Goal: Transaction & Acquisition: Purchase product/service

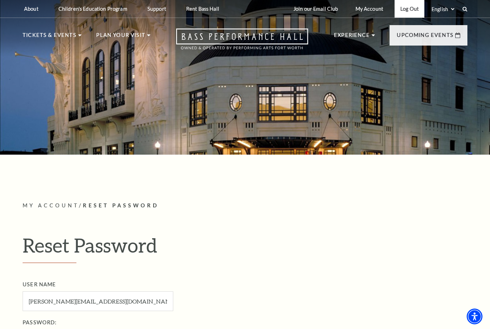
click at [411, 10] on link "Log Out" at bounding box center [410, 9] width 30 height 18
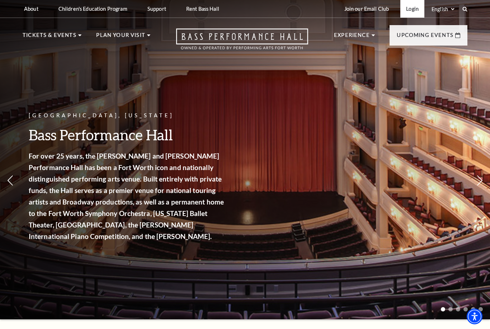
click at [412, 11] on link "Login" at bounding box center [412, 9] width 24 height 18
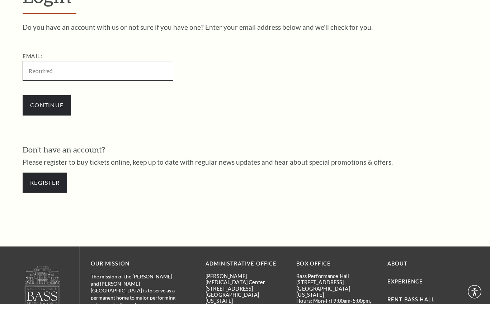
scroll to position [176, 0]
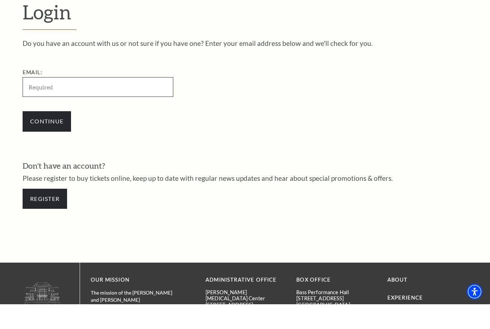
type input "v"
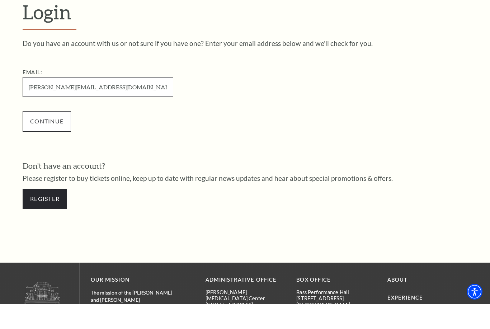
type input "[PERSON_NAME][EMAIL_ADDRESS][DOMAIN_NAME]"
click at [55, 136] on input "Continue" at bounding box center [47, 146] width 48 height 20
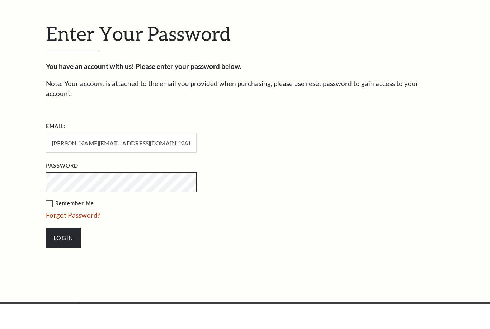
scroll to position [183, 0]
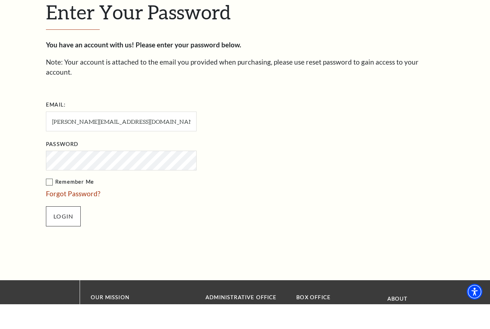
click at [67, 231] on input "Login" at bounding box center [63, 241] width 35 height 20
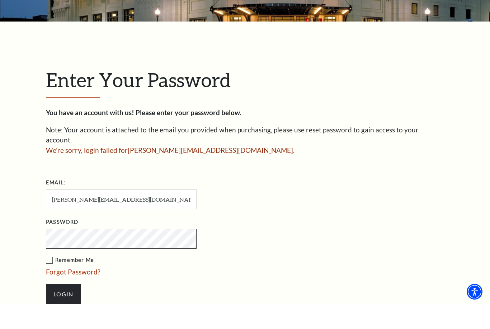
scroll to position [162, 0]
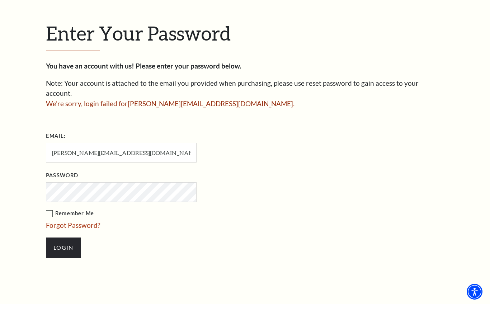
click at [50, 234] on label "Remember Me" at bounding box center [157, 238] width 222 height 9
click at [0, 0] on input "Remember Me" at bounding box center [0, 0] width 0 height 0
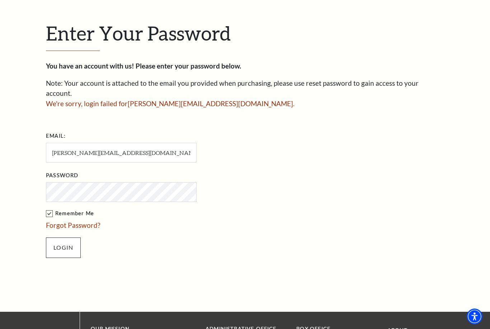
click at [70, 239] on input "Login" at bounding box center [63, 248] width 35 height 20
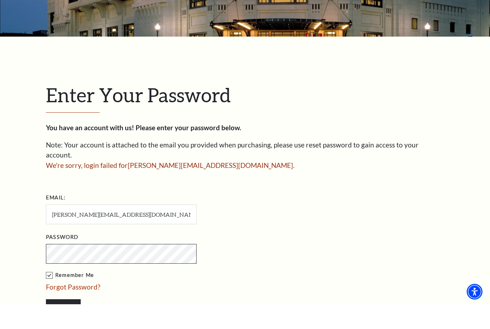
scroll to position [139, 0]
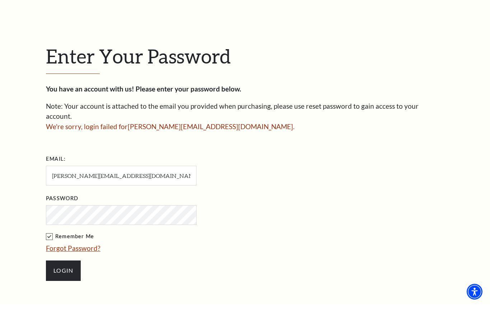
click at [86, 269] on link "Forgot Password?" at bounding box center [73, 273] width 55 height 8
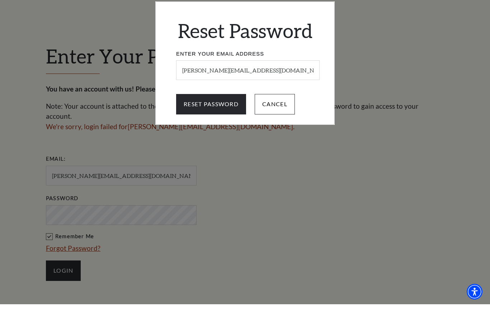
scroll to position [164, 0]
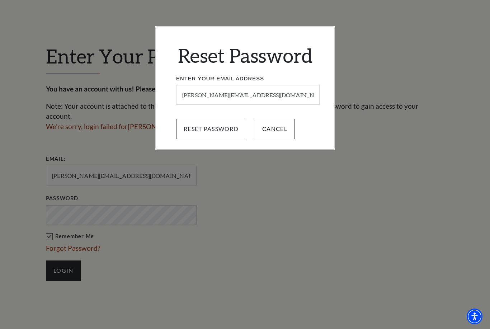
click at [229, 131] on input "Reset Password" at bounding box center [211, 129] width 70 height 20
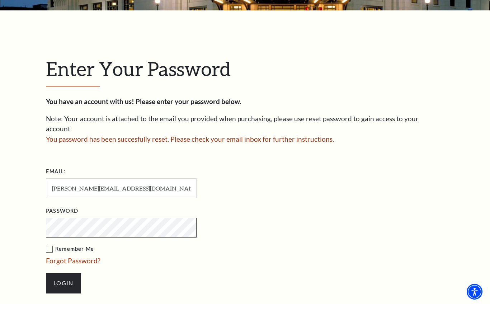
scroll to position [128, 0]
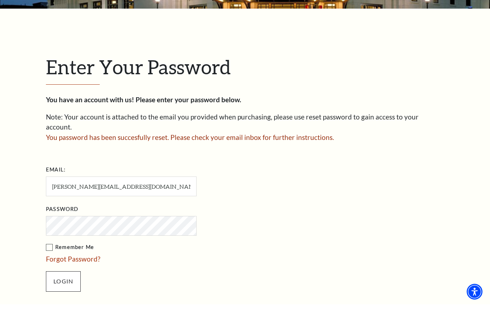
click at [70, 296] on input "Login" at bounding box center [63, 306] width 35 height 20
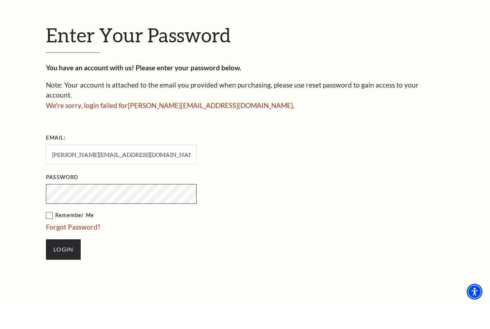
scroll to position [212, 0]
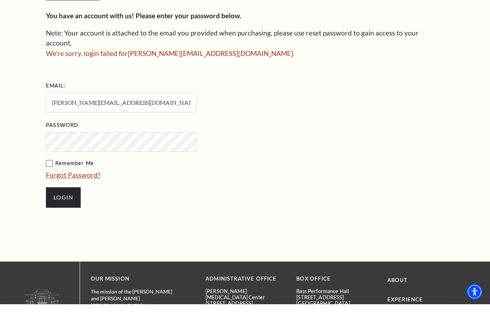
click at [86, 196] on link "Forgot Password?" at bounding box center [73, 200] width 55 height 8
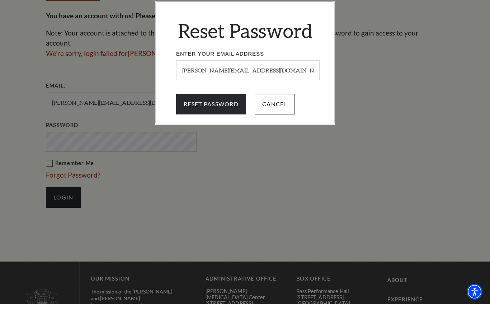
scroll to position [237, 0]
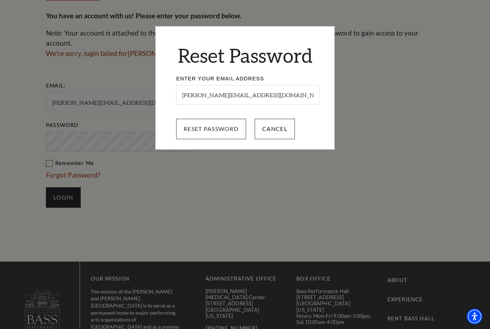
click at [233, 133] on input "Reset Password" at bounding box center [211, 129] width 70 height 20
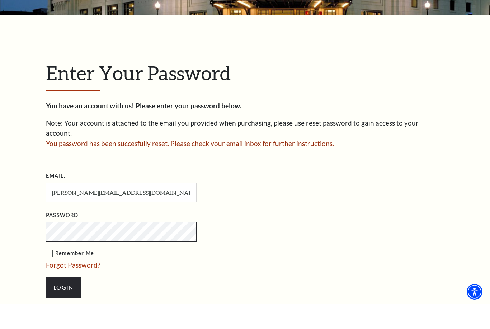
scroll to position [128, 0]
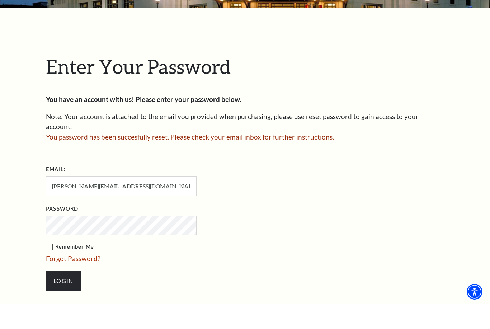
click at [86, 279] on link "Forgot Password?" at bounding box center [73, 283] width 55 height 8
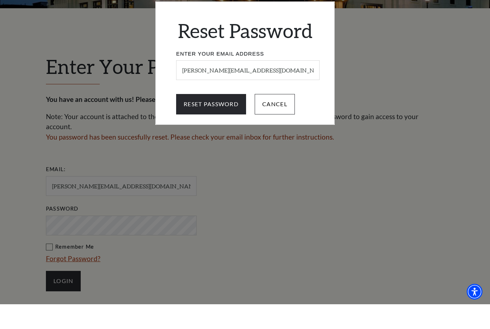
scroll to position [154, 0]
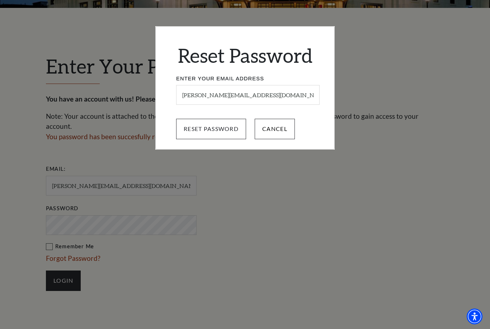
click at [209, 131] on input "Reset Password" at bounding box center [211, 129] width 70 height 20
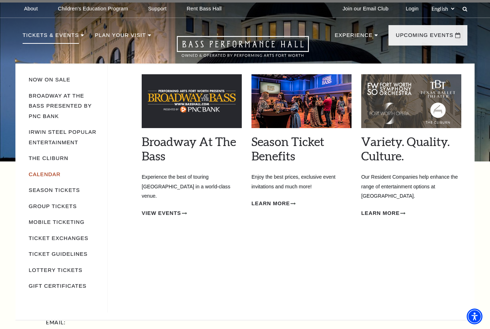
click at [52, 173] on link "Calendar" at bounding box center [45, 175] width 32 height 6
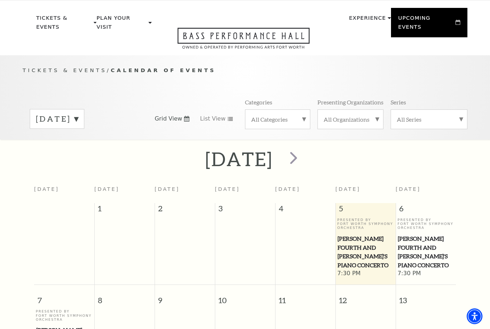
scroll to position [63, 0]
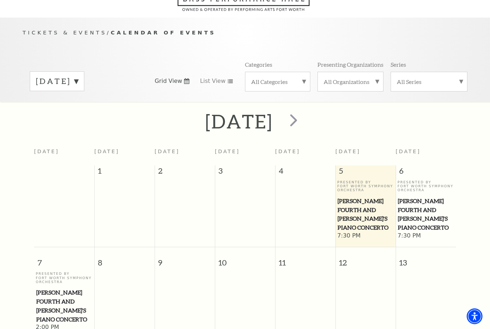
click at [78, 76] on label "September 2025" at bounding box center [57, 81] width 42 height 11
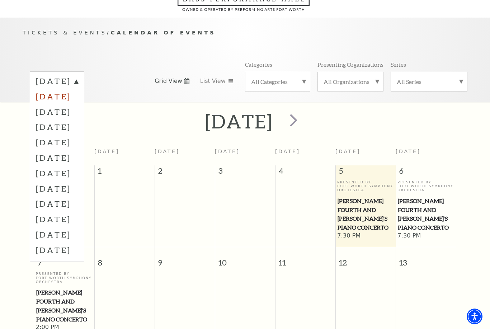
click at [78, 89] on label "October 2025" at bounding box center [57, 96] width 42 height 15
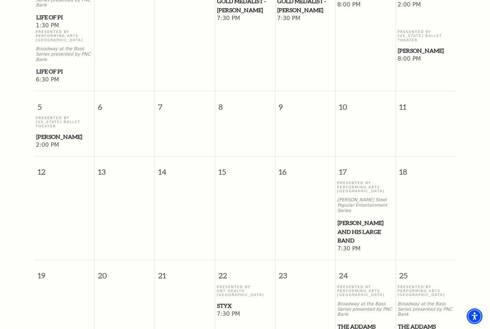
scroll to position [259, 0]
click at [367, 219] on span "Lyle Lovett and his Large Band" at bounding box center [366, 232] width 56 height 27
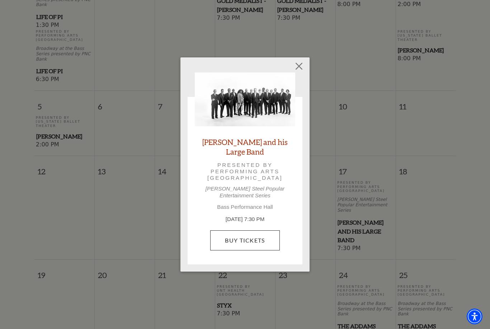
click at [265, 238] on link "Buy Tickets" at bounding box center [244, 240] width 69 height 20
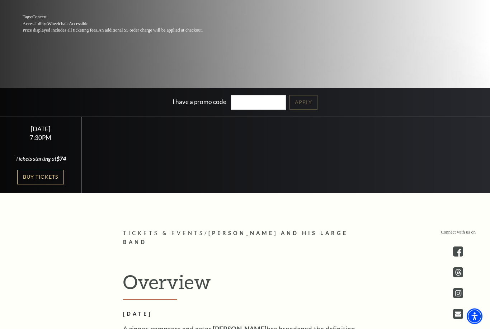
scroll to position [183, 0]
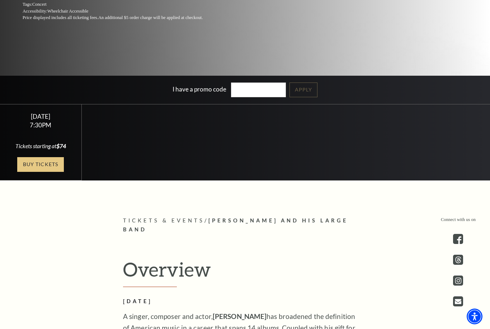
click at [51, 172] on link "Buy Tickets" at bounding box center [40, 164] width 47 height 15
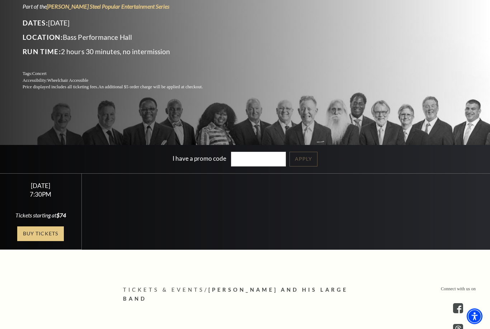
scroll to position [127, 0]
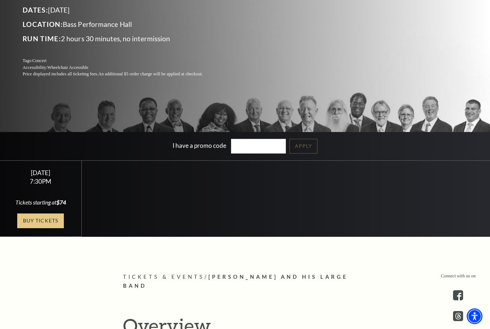
click at [48, 229] on link "Buy Tickets" at bounding box center [40, 221] width 47 height 15
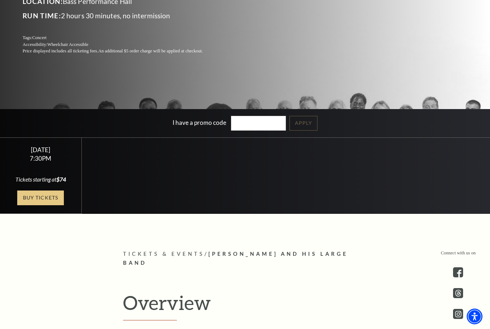
click at [48, 205] on link "Buy Tickets" at bounding box center [40, 198] width 47 height 15
click at [43, 205] on link "Buy Tickets" at bounding box center [40, 198] width 47 height 15
click at [55, 205] on link "Buy Tickets" at bounding box center [40, 198] width 47 height 15
click at [44, 205] on link "Buy Tickets" at bounding box center [40, 198] width 47 height 15
click at [42, 205] on link "Buy Tickets" at bounding box center [40, 198] width 47 height 15
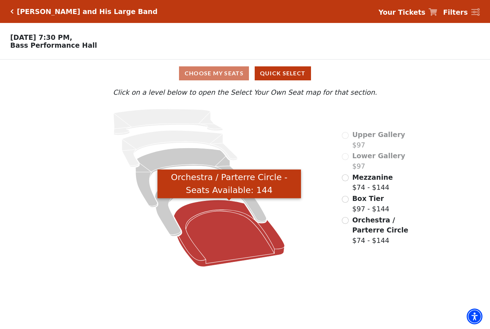
click at [226, 227] on icon "Orchestra / Parterre Circle - Seats Available: 144" at bounding box center [229, 233] width 111 height 67
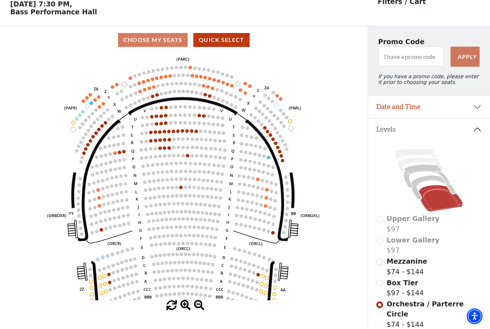
scroll to position [33, 0]
click at [128, 151] on icon "Left (ORPITL) Right (ORPITR) Center (ORPITC) ZZ AA YY BB ZA ZA (ORCL) (ORCR) (O…" at bounding box center [183, 177] width 331 height 247
click at [124, 153] on circle at bounding box center [124, 152] width 4 height 4
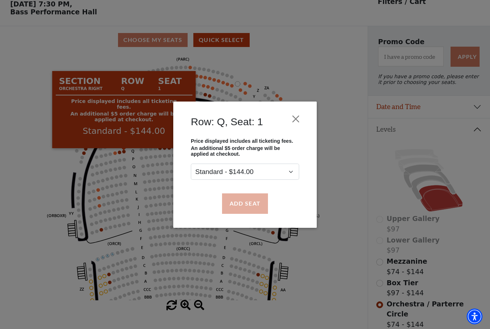
click at [249, 208] on button "Add Seat" at bounding box center [245, 203] width 46 height 20
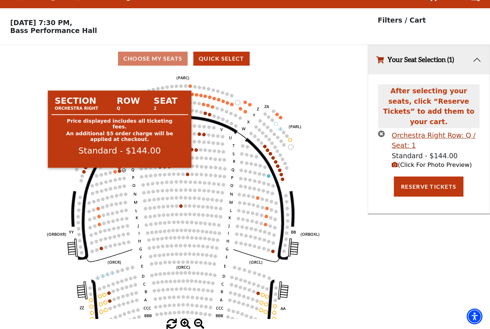
click at [120, 169] on circle at bounding box center [120, 171] width 4 height 4
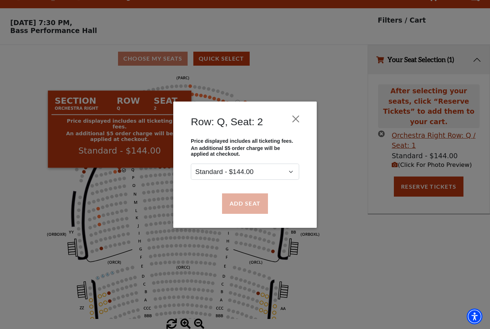
click at [258, 206] on button "Add Seat" at bounding box center [245, 203] width 46 height 20
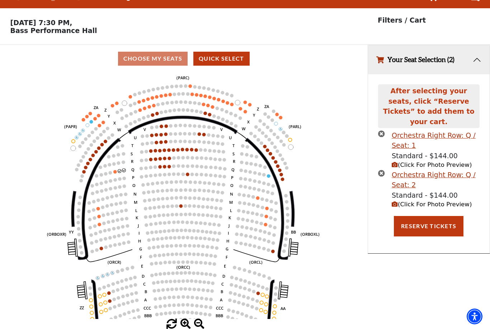
click at [437, 161] on span "(Click For Photo Preview)" at bounding box center [432, 164] width 80 height 7
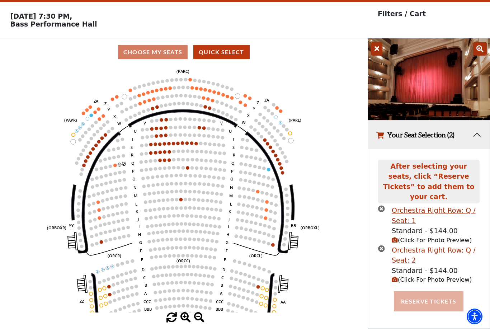
click at [433, 291] on button "Reserve Tickets" at bounding box center [429, 301] width 70 height 20
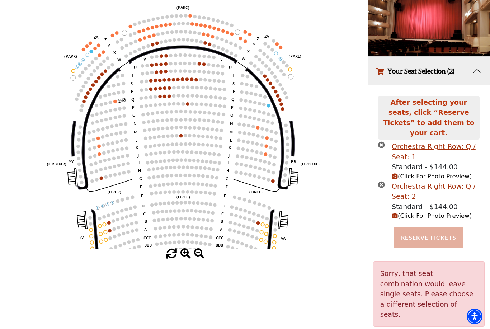
scroll to position [39, 0]
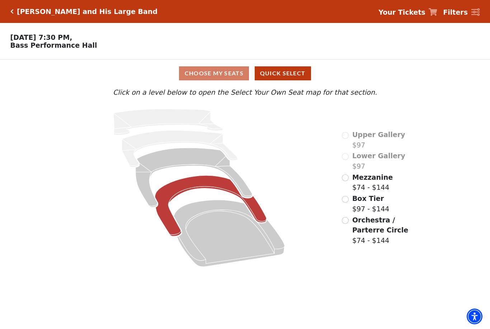
click at [197, 189] on icon "Box Tier - Seats Available: 29" at bounding box center [211, 205] width 112 height 61
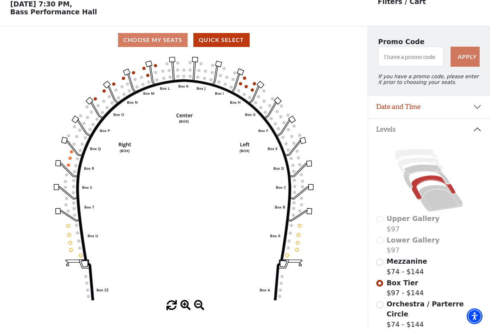
scroll to position [33, 0]
click at [242, 85] on circle at bounding box center [240, 83] width 3 height 3
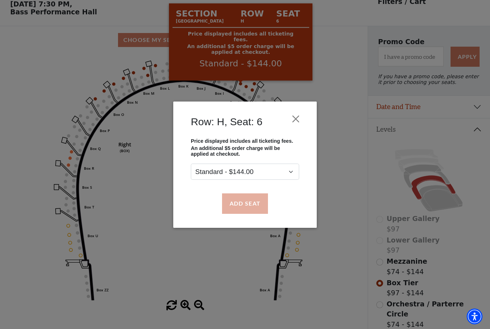
click at [254, 209] on button "Add Seat" at bounding box center [245, 203] width 46 height 20
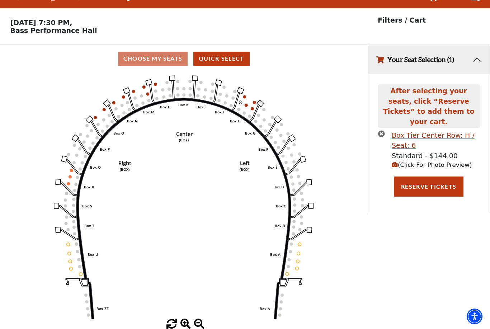
click at [247, 104] on circle at bounding box center [246, 105] width 3 height 3
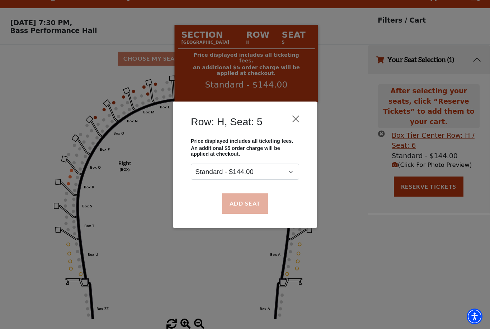
click at [248, 207] on button "Add Seat" at bounding box center [245, 203] width 46 height 20
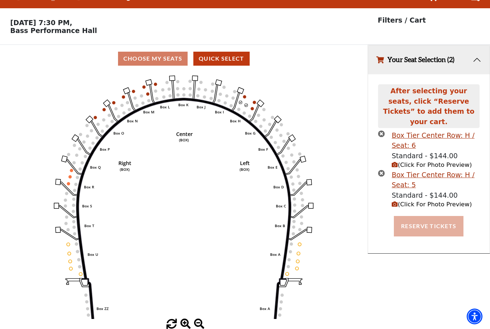
click at [446, 216] on button "Reserve Tickets" at bounding box center [429, 226] width 70 height 20
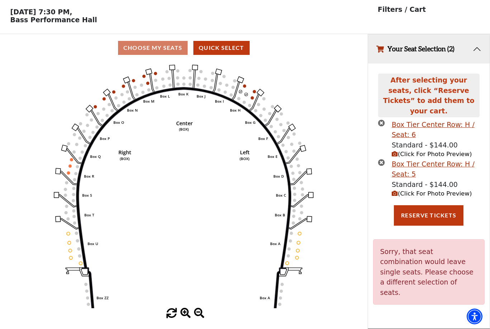
click at [245, 93] on circle at bounding box center [246, 94] width 3 height 3
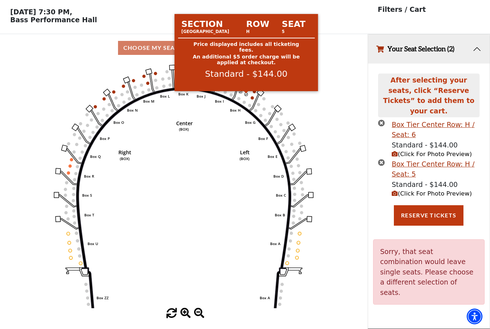
click at [337, 76] on icon "Left (BOX) Right (BOX) Center (BOX) Box ZZ Box U Box T Box S Box R Box Q Box P …" at bounding box center [183, 185] width 331 height 247
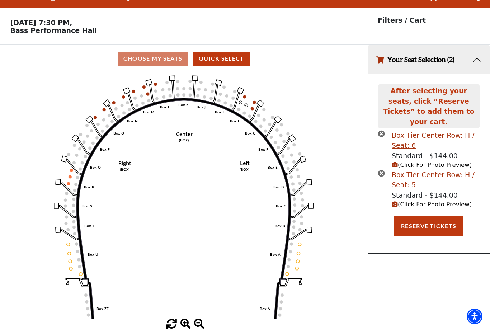
click at [478, 49] on button "Your Seat Selection (2)" at bounding box center [429, 59] width 122 height 29
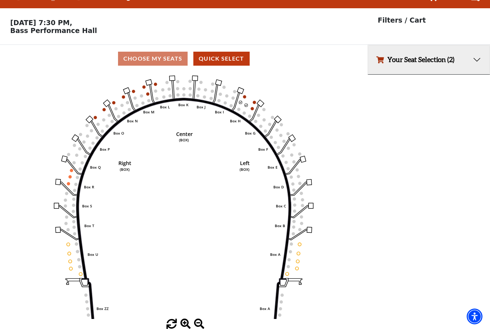
click at [165, 52] on div "Choose My Seats Quick Select" at bounding box center [184, 59] width 368 height 14
click at [230, 52] on button "Quick Select" at bounding box center [221, 59] width 56 height 14
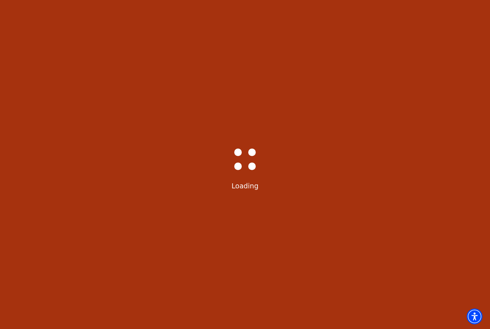
scroll to position [0, 0]
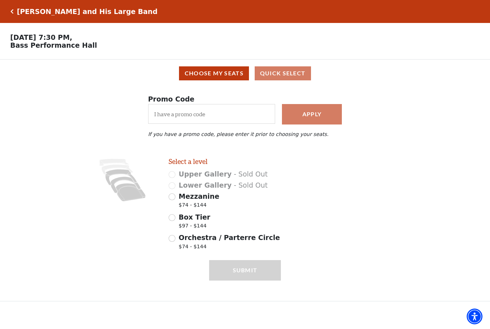
click at [196, 200] on span "Mezzanine" at bounding box center [199, 196] width 41 height 8
click at [175, 200] on input "Mezzanine $74 - $144" at bounding box center [172, 196] width 7 height 7
radio input "true"
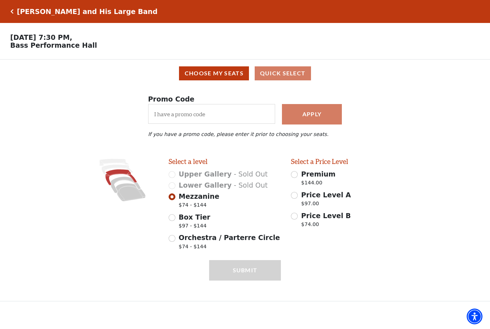
click at [18, 15] on h5 "[PERSON_NAME] and His Large Band" at bounding box center [87, 12] width 141 height 8
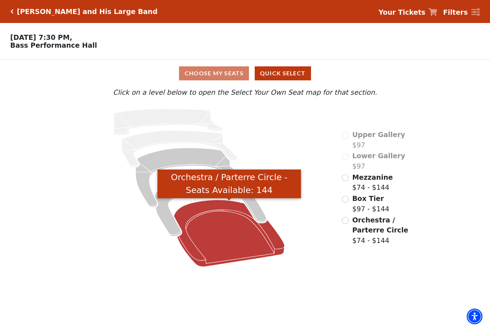
click at [237, 248] on icon "Orchestra / Parterre Circle - Seats Available: 144" at bounding box center [229, 233] width 111 height 67
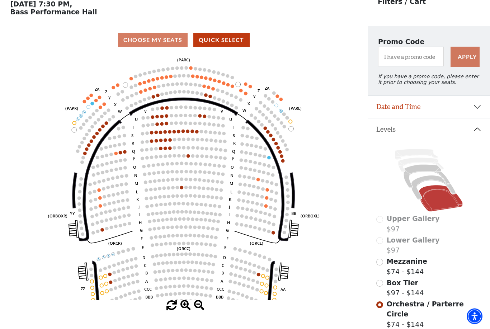
scroll to position [33, 0]
click at [125, 153] on circle at bounding box center [124, 151] width 3 height 3
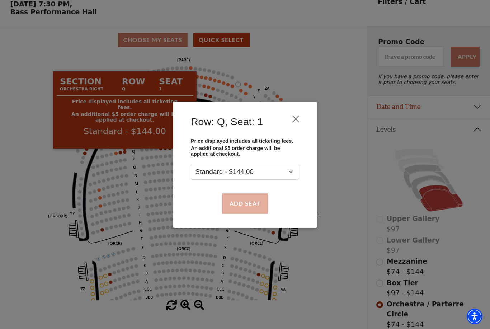
click at [238, 206] on button "Add Seat" at bounding box center [245, 203] width 46 height 20
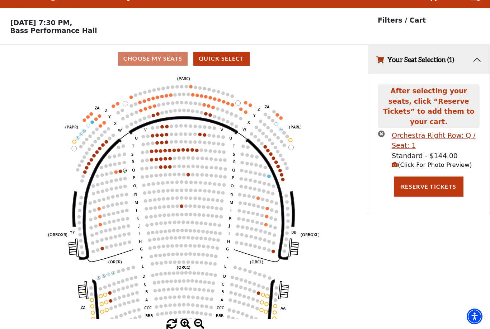
click at [121, 169] on circle at bounding box center [120, 170] width 3 height 3
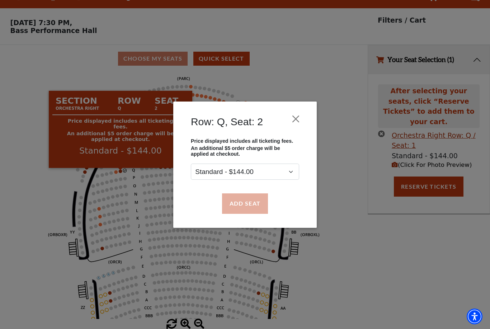
click at [248, 207] on button "Add Seat" at bounding box center [245, 203] width 46 height 20
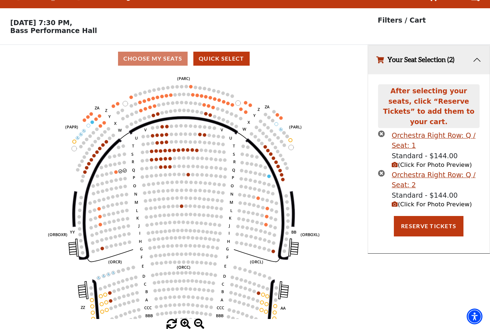
click at [117, 170] on circle at bounding box center [115, 171] width 3 height 3
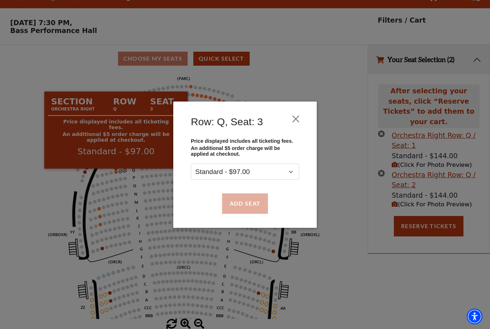
click at [257, 207] on button "Add Seat" at bounding box center [245, 203] width 46 height 20
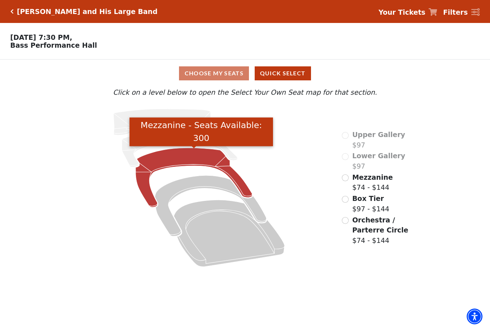
click at [198, 161] on icon "Mezzanine - Seats Available: 300" at bounding box center [194, 178] width 117 height 60
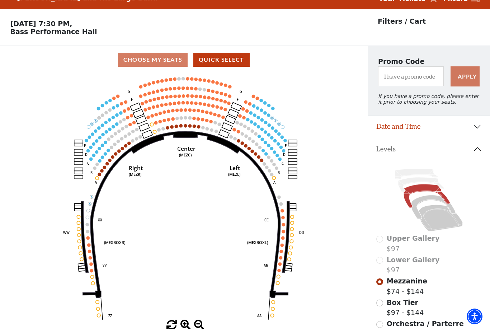
scroll to position [33, 0]
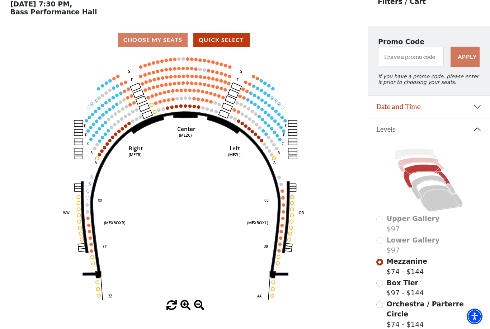
click at [413, 164] on icon at bounding box center [422, 165] width 46 height 14
click at [418, 157] on icon at bounding box center [416, 154] width 43 height 10
click at [423, 174] on icon at bounding box center [427, 177] width 46 height 24
click at [427, 183] on icon at bounding box center [434, 187] width 44 height 24
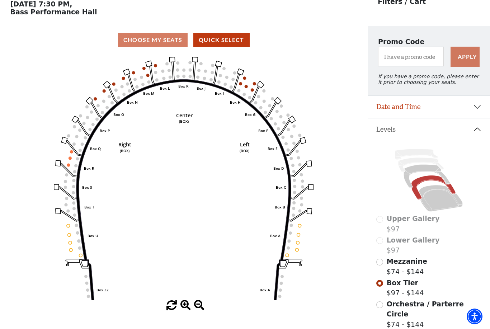
click at [240, 85] on circle at bounding box center [240, 83] width 3 height 3
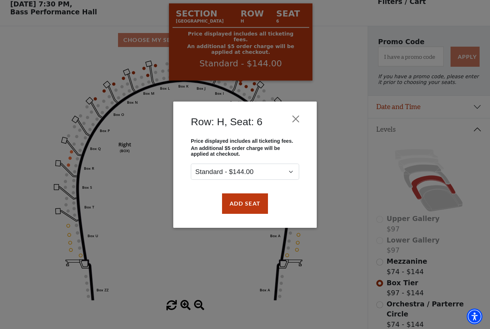
click at [337, 174] on div "Row: H, Seat: 6 Price displayed includes all ticketing fees. An additional $5 o…" at bounding box center [245, 164] width 490 height 329
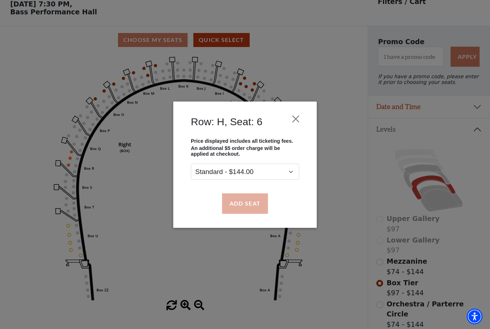
click at [250, 206] on button "Add Seat" at bounding box center [245, 203] width 46 height 20
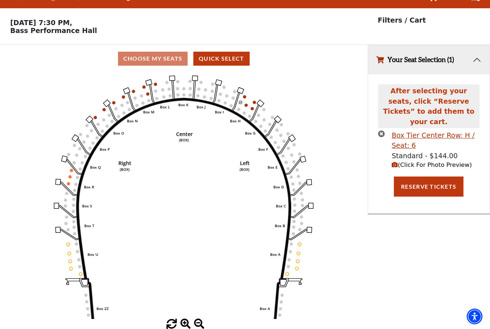
click at [246, 90] on icon "Left (BOX) Right (BOX) Center (BOX) Box ZZ Box U Box T Box S Box R Box Q Box P …" at bounding box center [183, 195] width 331 height 247
click at [249, 85] on icon "Left (BOX) Right (BOX) Center (BOX) Box ZZ Box U Box T Box S Box R Box Q Box P …" at bounding box center [183, 195] width 331 height 247
click at [247, 104] on circle at bounding box center [246, 105] width 3 height 3
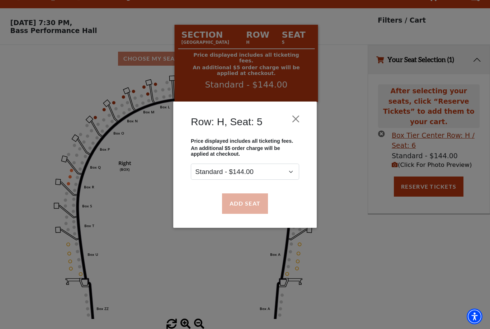
click at [251, 211] on button "Add Seat" at bounding box center [245, 203] width 46 height 20
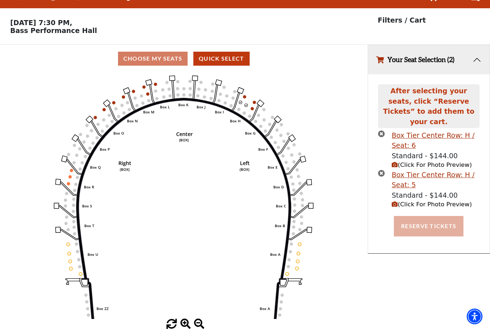
click at [425, 216] on button "Reserve Tickets" at bounding box center [429, 226] width 70 height 20
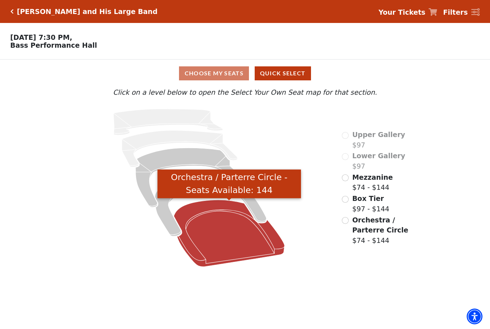
click at [212, 212] on icon "Orchestra / Parterre Circle - Seats Available: 144" at bounding box center [229, 233] width 111 height 67
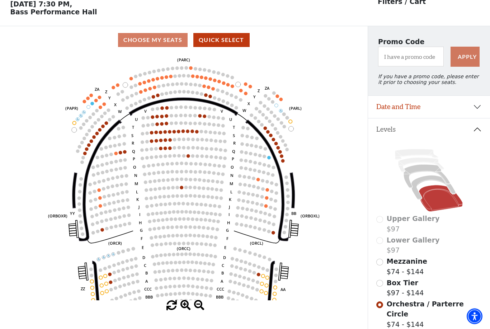
scroll to position [33, 0]
click at [382, 264] on input "Mezzanine$74 - $144\a" at bounding box center [379, 262] width 7 height 7
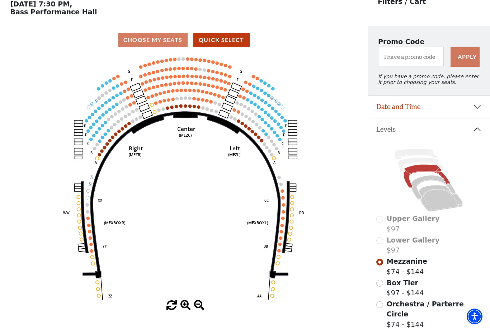
click at [238, 137] on icon "Center (MEZC) Right (MEZR) Left (MEZL) (MEXBOXR) (MEXBOXL) XX WW CC DD YY BB ZZ…" at bounding box center [183, 177] width 331 height 247
click at [242, 121] on icon "Center (MEZC) Right (MEZR) Left (MEZL) (MEXBOXR) (MEXBOXL) XX WW CC DD YY BB ZZ…" at bounding box center [183, 177] width 331 height 247
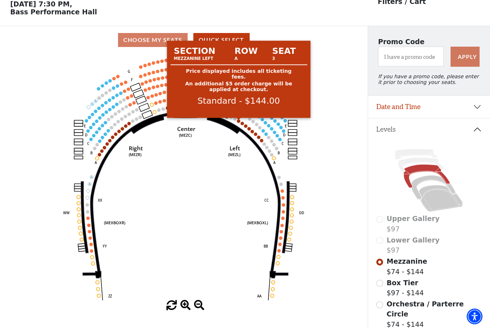
click at [240, 122] on circle at bounding box center [238, 120] width 3 height 3
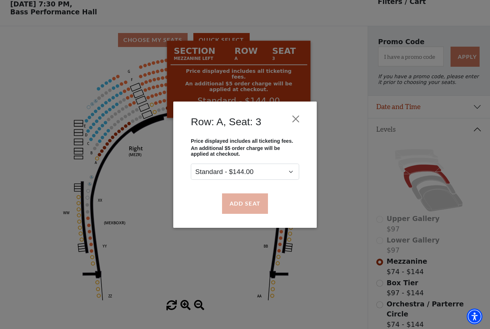
click at [260, 211] on button "Add Seat" at bounding box center [245, 203] width 46 height 20
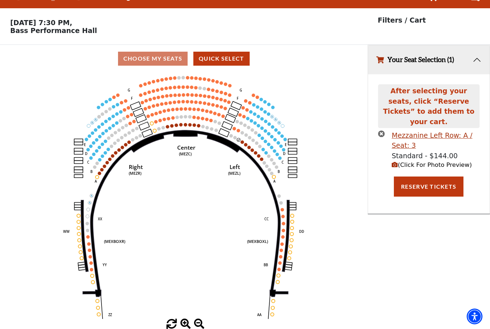
click at [247, 125] on icon "Center (MEZC) Right (MEZR) Left (MEZL) (MEXBOXR) (MEXBOXL) XX WW CC DD YY BB ZZ…" at bounding box center [183, 195] width 331 height 247
click at [247, 143] on circle at bounding box center [245, 144] width 3 height 3
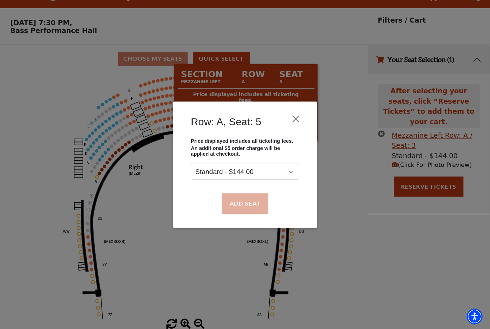
click at [244, 208] on button "Add Seat" at bounding box center [245, 203] width 46 height 20
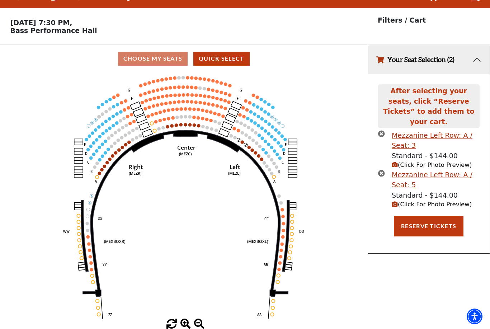
click at [385, 170] on icon "times-circle" at bounding box center [381, 173] width 7 height 7
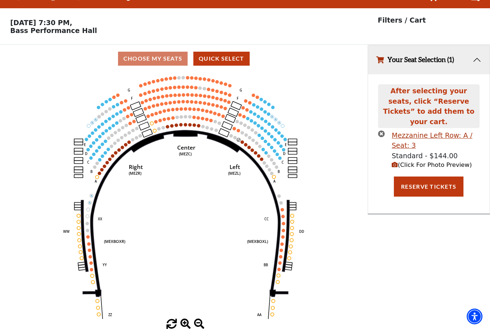
click at [244, 140] on circle at bounding box center [242, 141] width 3 height 3
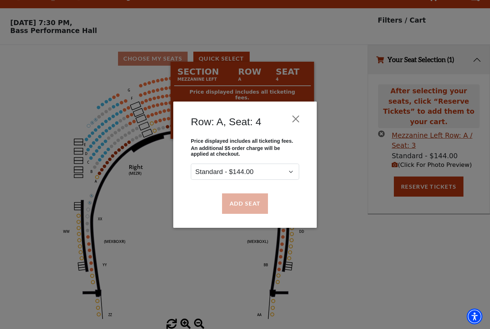
click at [253, 207] on button "Add Seat" at bounding box center [245, 203] width 46 height 20
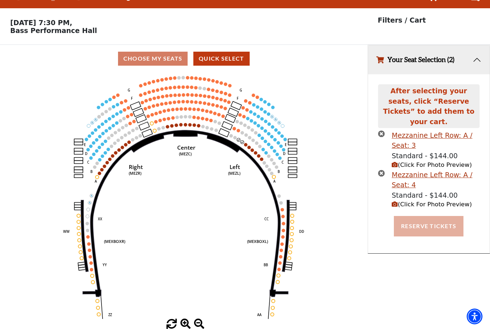
click at [434, 216] on button "Reserve Tickets" at bounding box center [429, 226] width 70 height 20
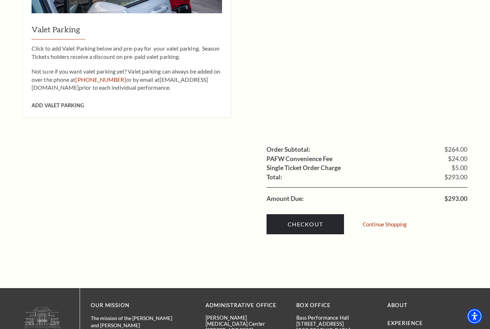
scroll to position [623, 0]
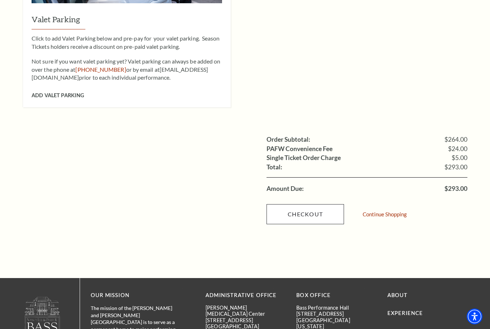
click at [315, 204] on link "Checkout" at bounding box center [306, 214] width 78 height 20
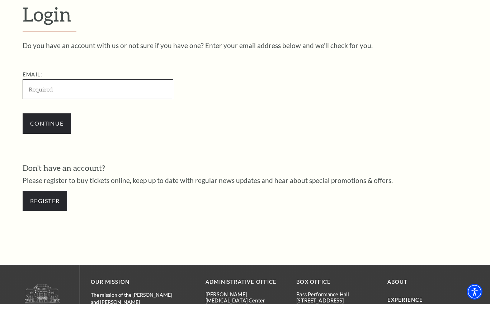
scroll to position [176, 0]
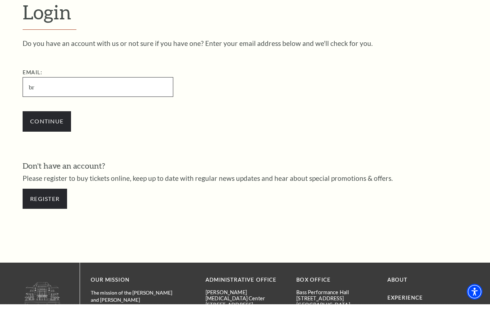
type input "b"
click at [51, 214] on link "Register" at bounding box center [45, 224] width 44 height 20
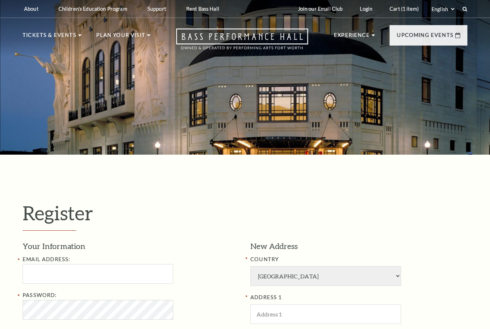
select select "1"
select select "[GEOGRAPHIC_DATA]"
click at [131, 281] on input "Email Address:" at bounding box center [98, 274] width 151 height 20
type input "[EMAIL_ADDRESS][DOMAIN_NAME]"
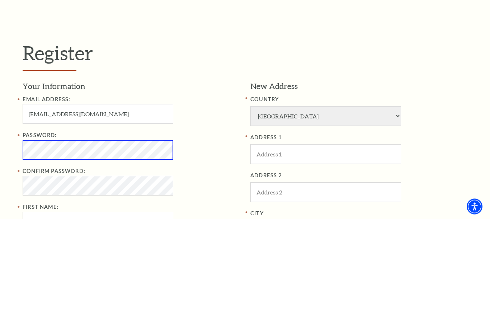
scroll to position [50, 0]
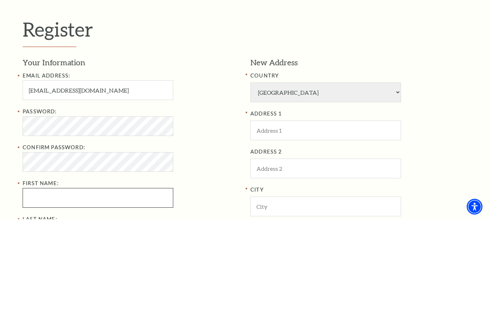
click at [119, 298] on input "First Name:" at bounding box center [98, 308] width 151 height 20
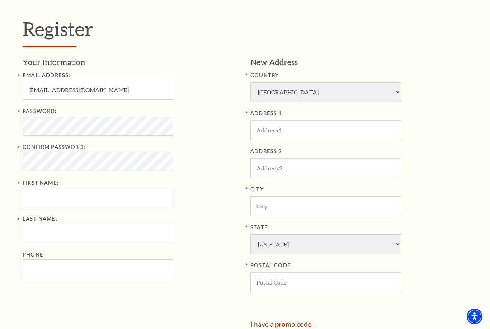
scroll to position [184, 0]
type input "[PERSON_NAME]"
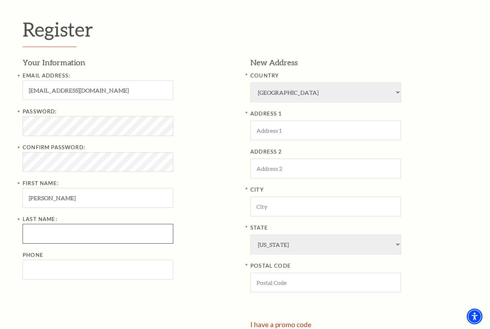
click at [103, 236] on input "Last Name:" at bounding box center [98, 234] width 151 height 20
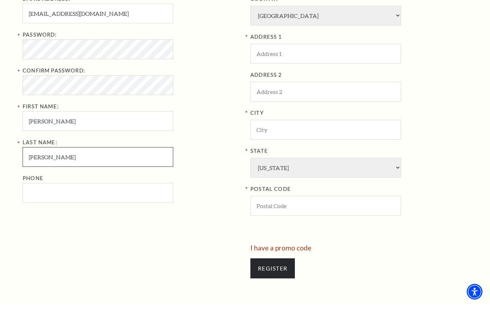
scroll to position [238, 0]
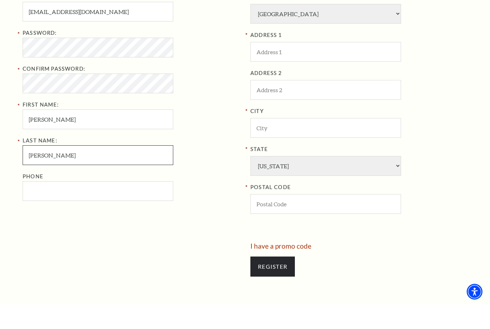
type input "[PERSON_NAME]"
click at [98, 206] on input "Phone" at bounding box center [98, 216] width 151 height 20
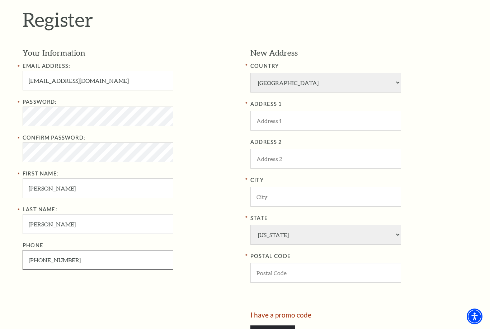
scroll to position [193, 0]
type input "[PHONE_NUMBER]"
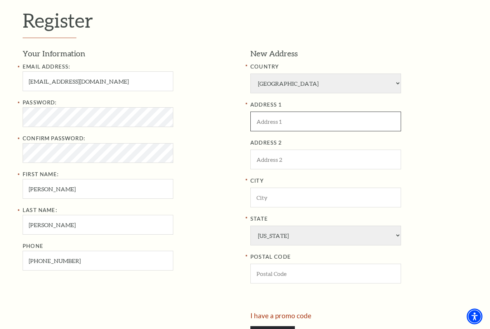
click at [315, 113] on input "ADDRESS 1" at bounding box center [325, 122] width 151 height 20
type input "3"
type input "PO Box 100803"
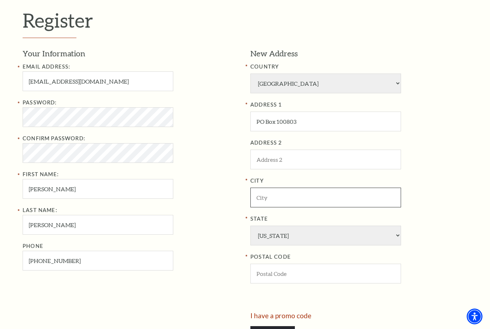
click at [280, 191] on input "City" at bounding box center [325, 198] width 151 height 20
type input "Ft Worth"
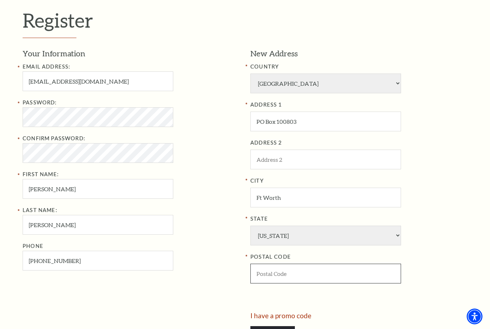
click at [319, 264] on input "POSTAL CODE" at bounding box center [325, 274] width 151 height 20
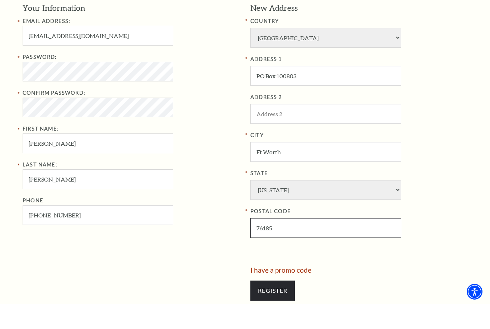
scroll to position [217, 0]
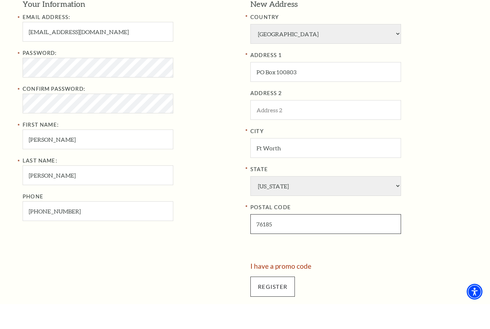
type input "76185"
click at [280, 301] on input "Register" at bounding box center [272, 311] width 44 height 20
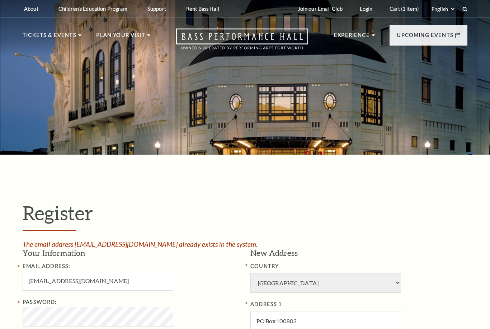
select select "1"
select select "[GEOGRAPHIC_DATA]"
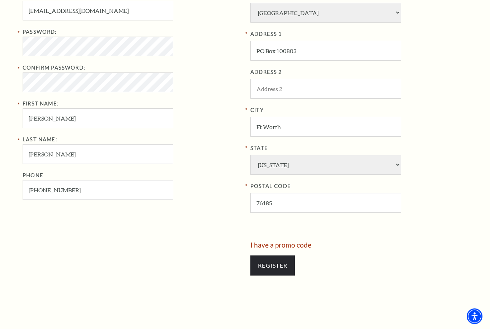
scroll to position [280, 0]
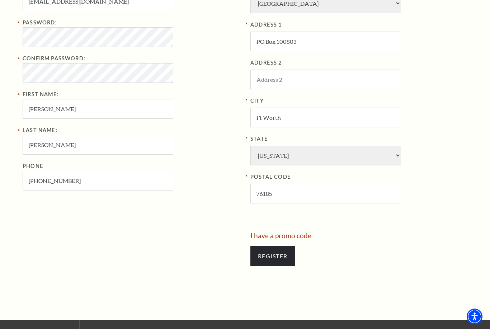
click at [227, 264] on div "Register The email address [EMAIL_ADDRESS][DOMAIN_NAME] already exists in the s…" at bounding box center [244, 97] width 459 height 445
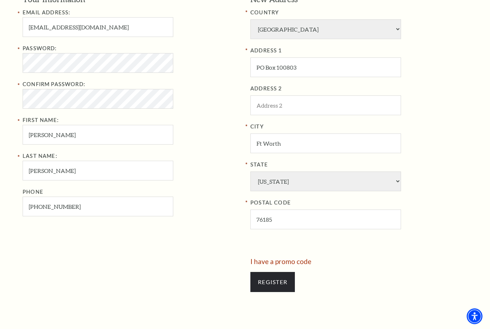
scroll to position [238, 0]
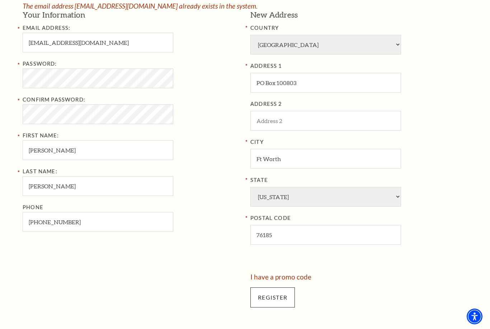
click at [279, 287] on input "Register" at bounding box center [272, 297] width 44 height 20
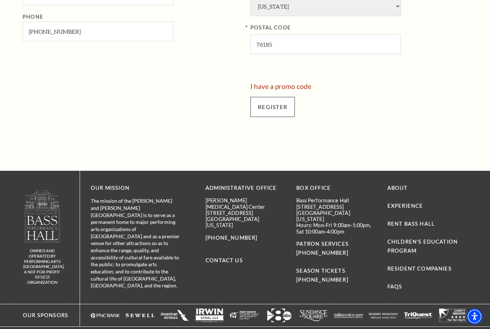
scroll to position [428, 0]
click at [276, 97] on input "Register" at bounding box center [272, 107] width 44 height 20
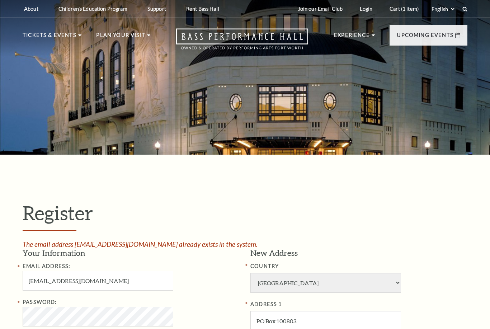
select select "1"
select select "[GEOGRAPHIC_DATA]"
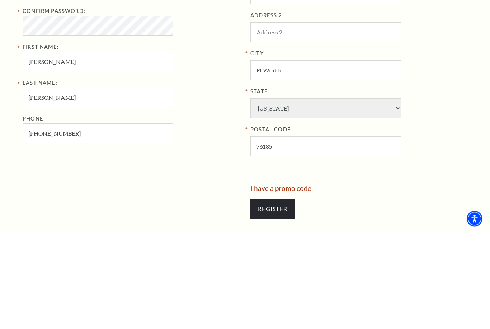
scroll to position [236, 0]
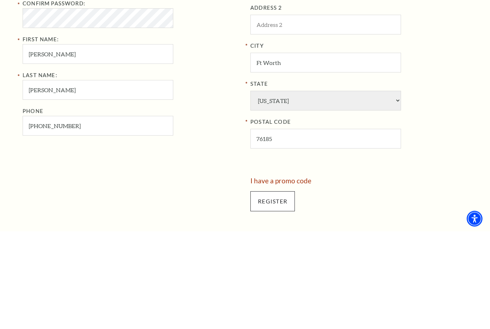
click at [282, 289] on input "Register" at bounding box center [272, 299] width 44 height 20
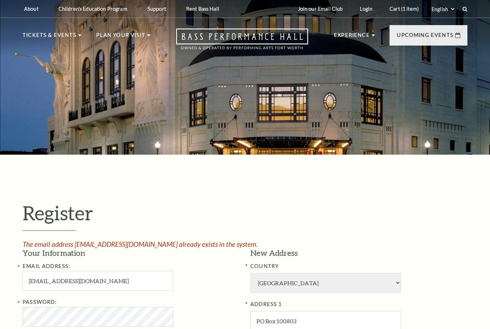
select select "1"
select select "[GEOGRAPHIC_DATA]"
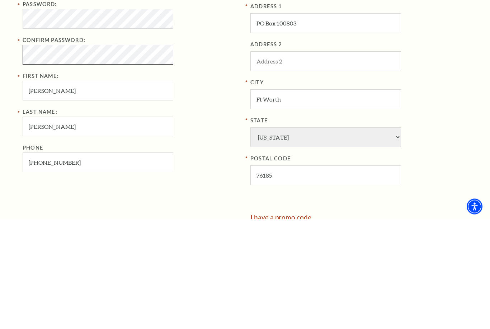
scroll to position [198, 0]
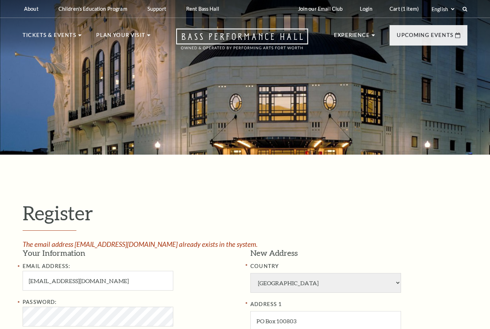
select select "1"
select select "[GEOGRAPHIC_DATA]"
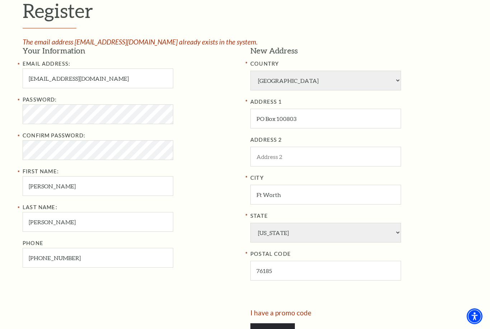
scroll to position [209, 0]
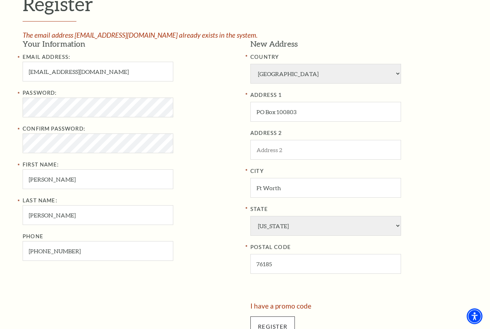
click at [278, 317] on input "Register" at bounding box center [272, 327] width 44 height 20
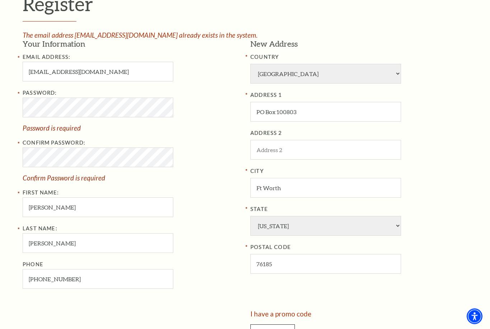
click at [276, 329] on input "Register" at bounding box center [272, 335] width 44 height 20
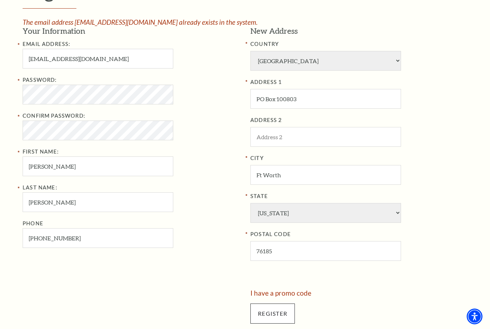
scroll to position [222, 0]
click at [282, 304] on input "Register" at bounding box center [272, 314] width 44 height 20
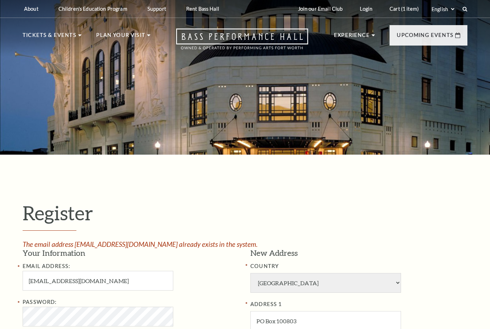
select select "1"
select select "TX"
click at [369, 9] on link "Login" at bounding box center [366, 9] width 24 height 18
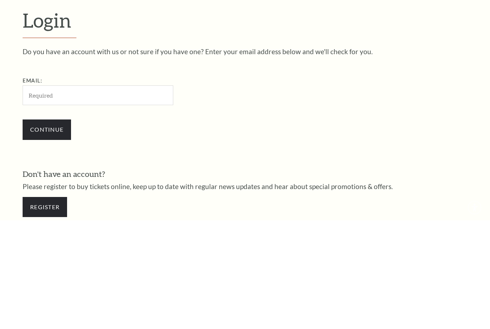
scroll to position [92, 0]
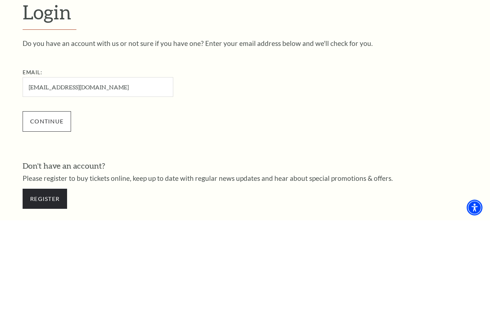
type input "[EMAIL_ADDRESS][DOMAIN_NAME]"
click at [52, 220] on input "Continue" at bounding box center [47, 230] width 48 height 20
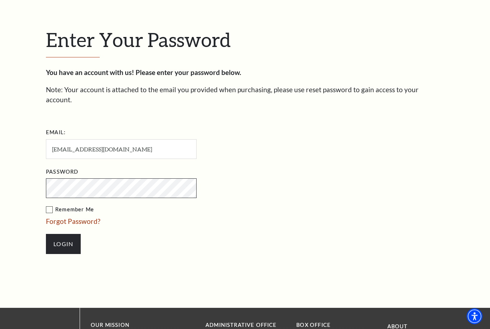
scroll to position [208, 0]
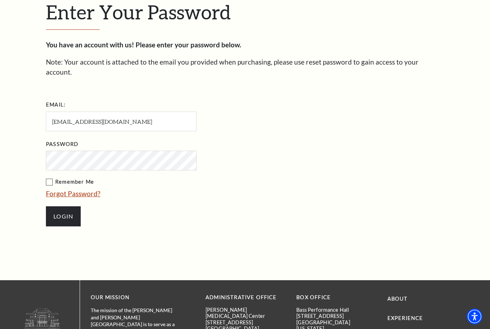
click at [74, 189] on link "Forgot Password?" at bounding box center [73, 193] width 55 height 8
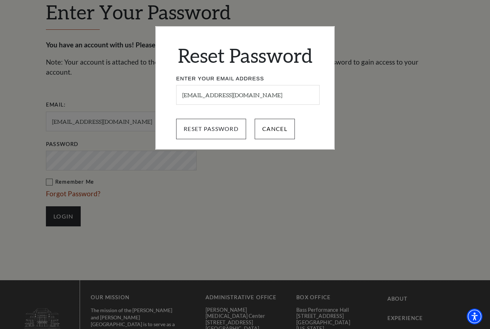
click at [228, 131] on input "Reset Password" at bounding box center [211, 129] width 70 height 20
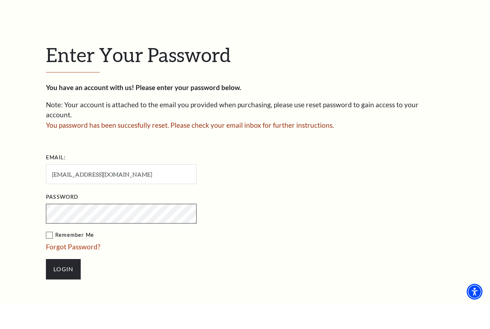
scroll to position [145, 0]
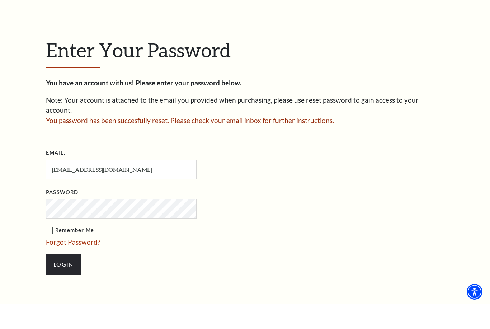
click at [329, 231] on form "Email: [EMAIL_ADDRESS][DOMAIN_NAME] Password Remember Me Forgot Password? Login" at bounding box center [245, 239] width 398 height 135
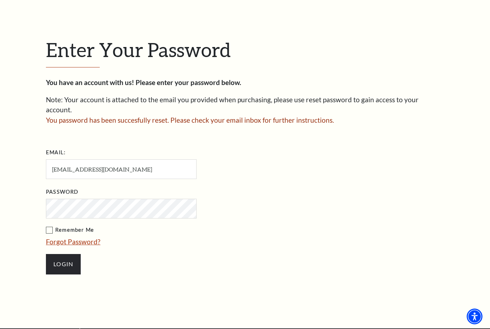
click at [75, 238] on link "Forgot Password?" at bounding box center [73, 242] width 55 height 8
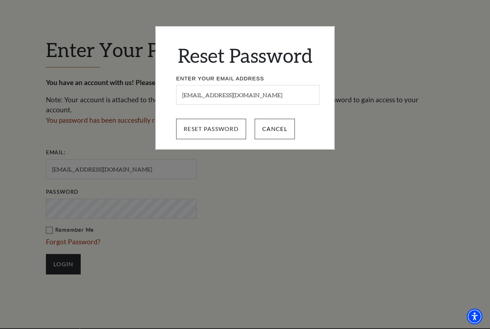
click at [222, 127] on input "Reset Password" at bounding box center [211, 129] width 70 height 20
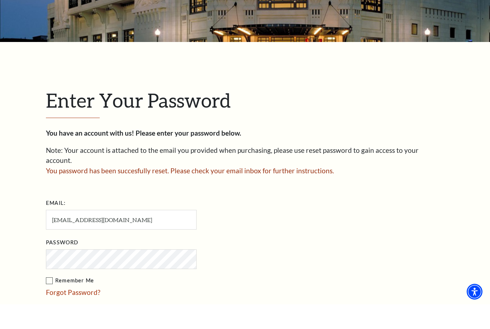
scroll to position [120, 0]
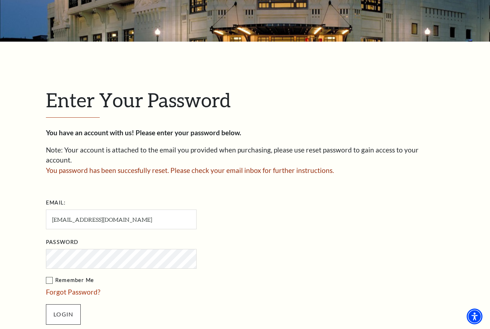
click at [67, 305] on input "Login" at bounding box center [63, 314] width 35 height 20
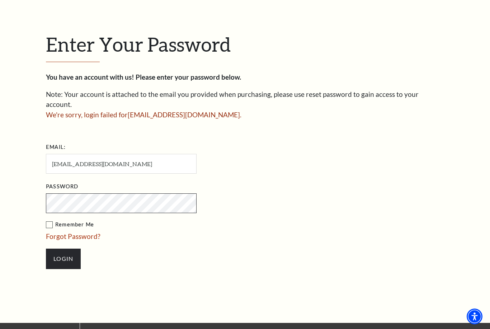
scroll to position [165, 0]
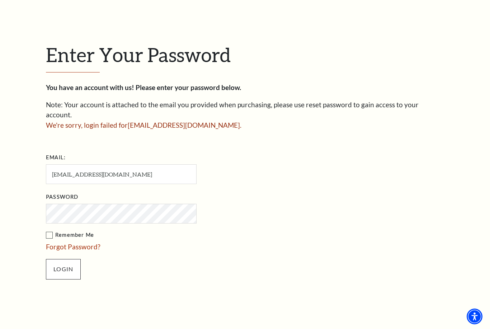
click at [71, 261] on input "Login" at bounding box center [63, 269] width 35 height 20
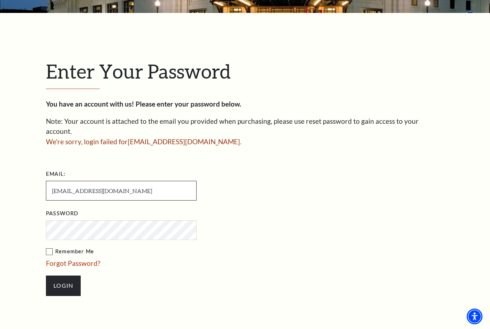
scroll to position [140, 0]
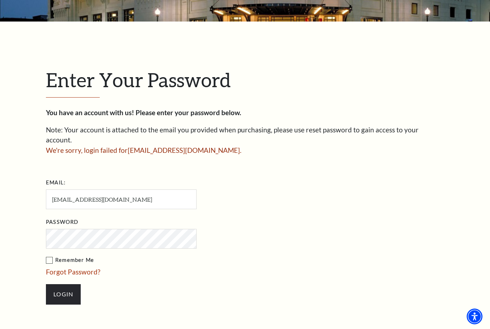
click at [381, 203] on form "Email: bradpittman@charter.net Password Remember Me Forgot Password? Login" at bounding box center [245, 244] width 398 height 135
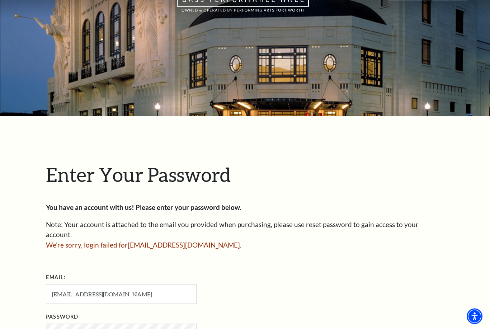
scroll to position [0, 0]
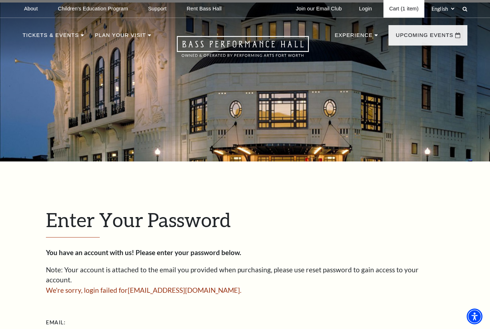
click at [409, 10] on link "Cart (1 item)" at bounding box center [404, 9] width 41 height 18
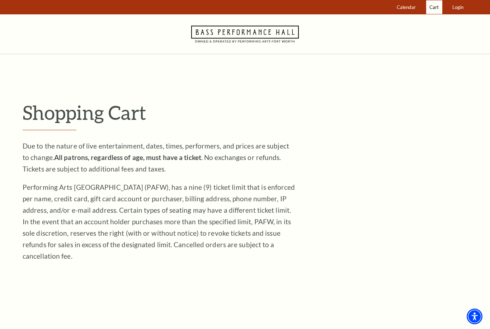
click at [435, 10] on link "Cart" at bounding box center [434, 7] width 16 height 14
